Goal: Transaction & Acquisition: Book appointment/travel/reservation

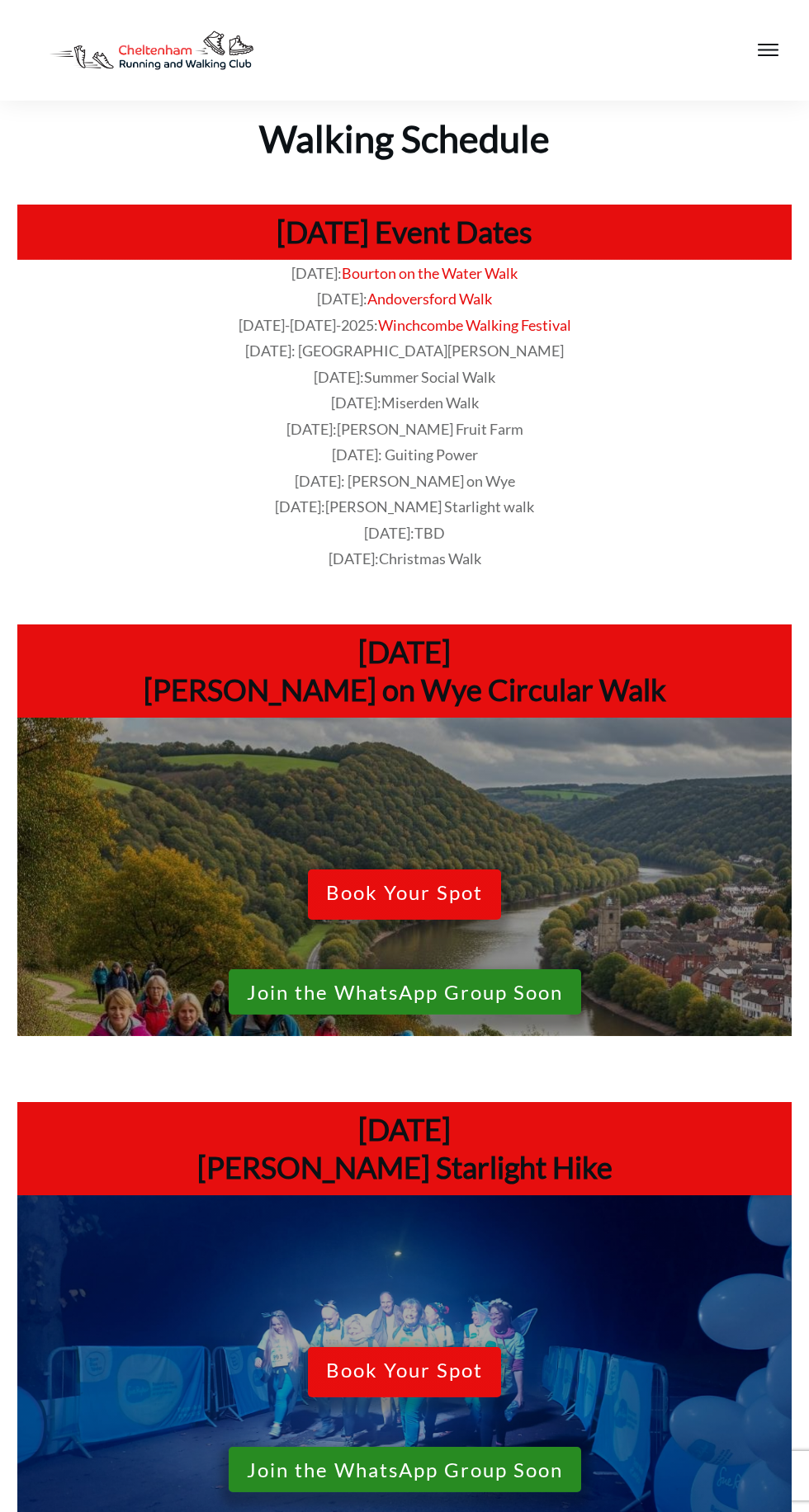
click at [525, 413] on p "5-Jul-2025: Miserden Walk" at bounding box center [404, 403] width 772 height 26
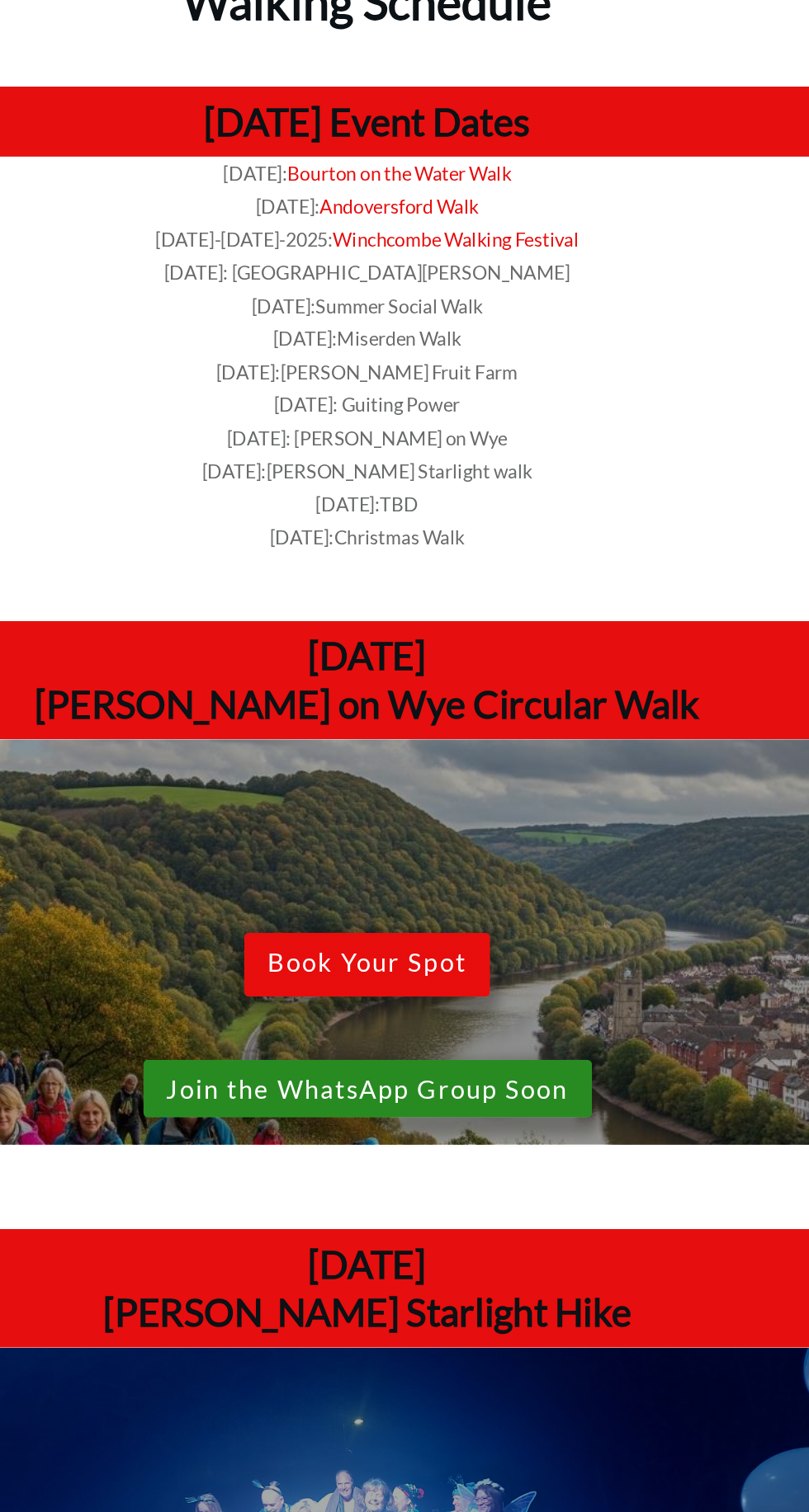
click at [460, 892] on span "Book Your Spot" at bounding box center [404, 896] width 157 height 29
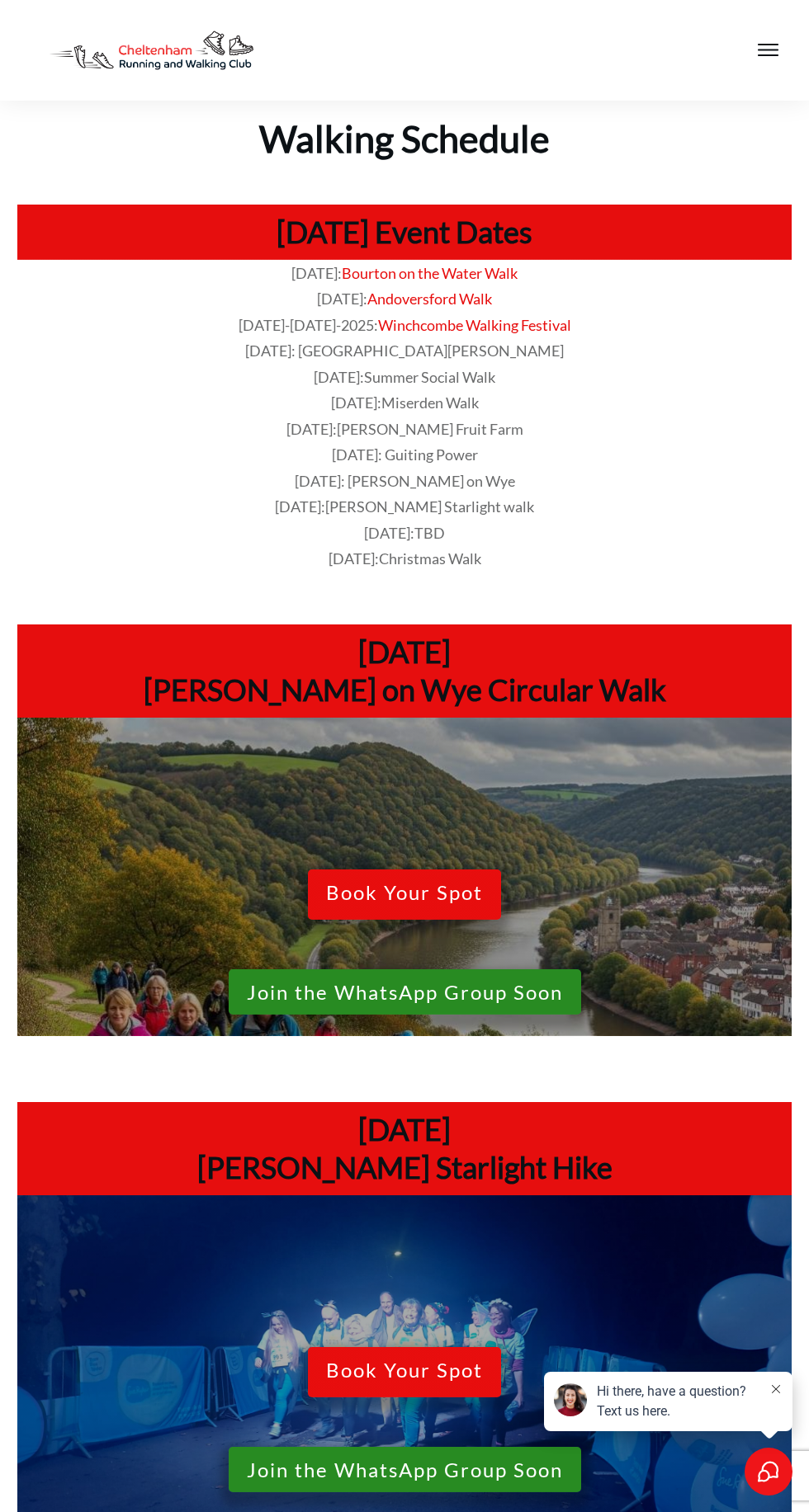
click at [391, 907] on span "Book Your Spot" at bounding box center [404, 896] width 157 height 29
